Goal: Information Seeking & Learning: Learn about a topic

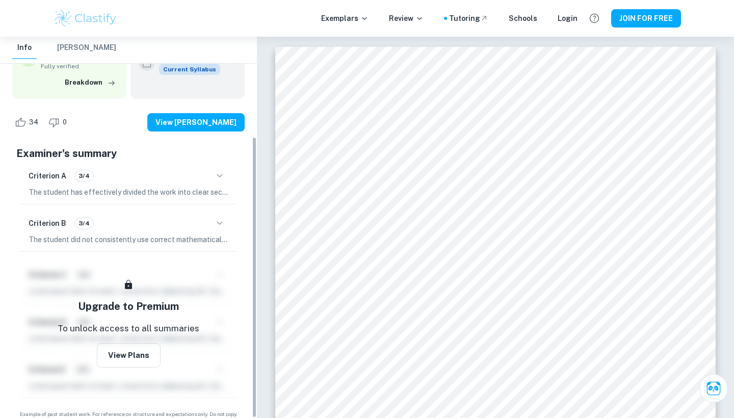
scroll to position [135, 0]
click at [214, 170] on icon "button" at bounding box center [220, 176] width 12 height 12
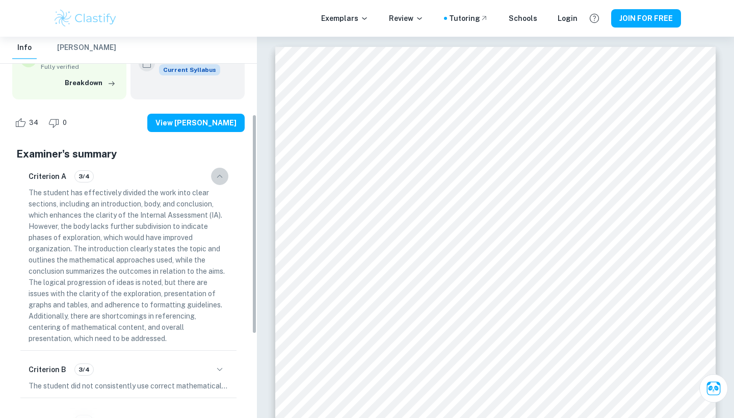
click at [214, 170] on icon "button" at bounding box center [220, 176] width 12 height 12
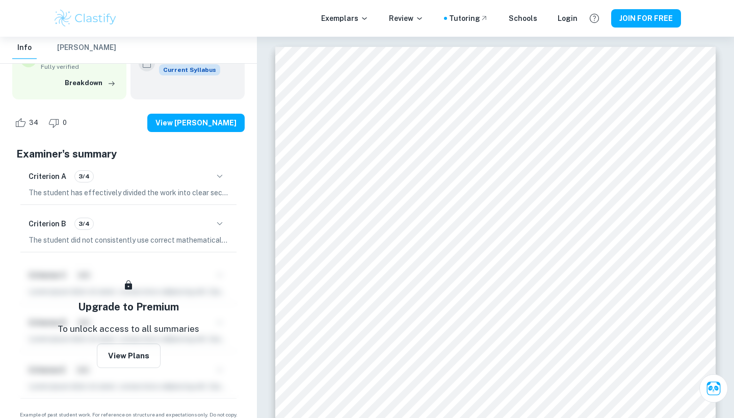
click at [226, 215] on button "button" at bounding box center [219, 223] width 17 height 17
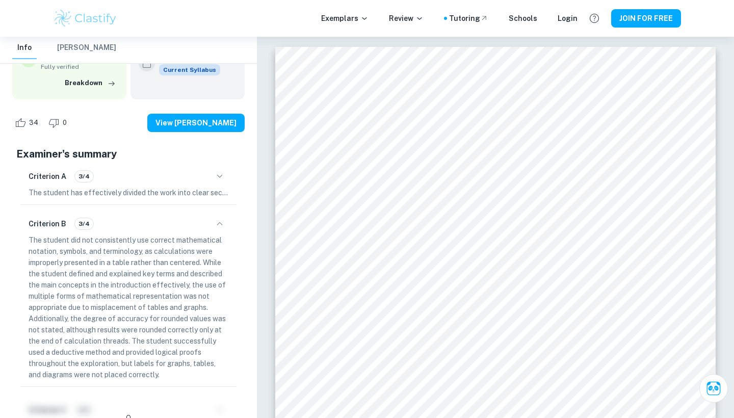
click at [226, 215] on button "button" at bounding box center [219, 223] width 17 height 17
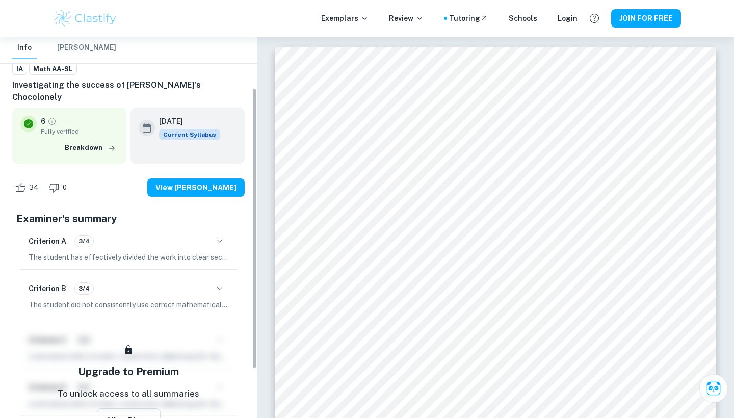
scroll to position [69, 0]
click at [215, 235] on icon "button" at bounding box center [220, 241] width 12 height 12
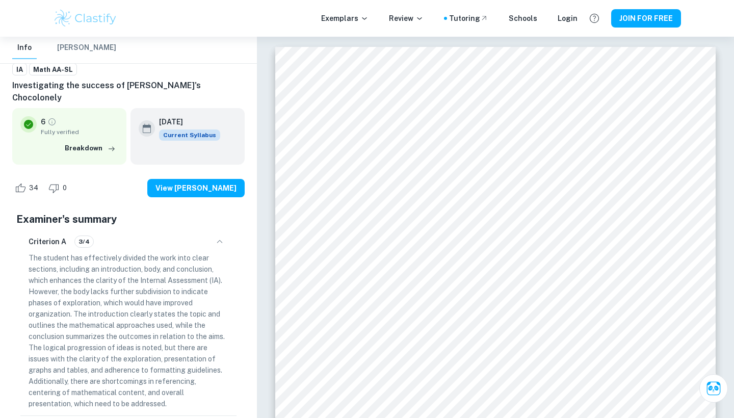
click at [216, 235] on icon "button" at bounding box center [220, 241] width 12 height 12
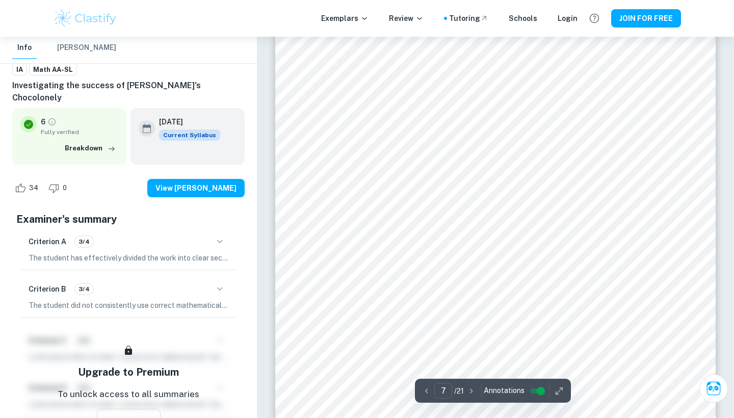
scroll to position [4051, 0]
